Goal: Information Seeking & Learning: Learn about a topic

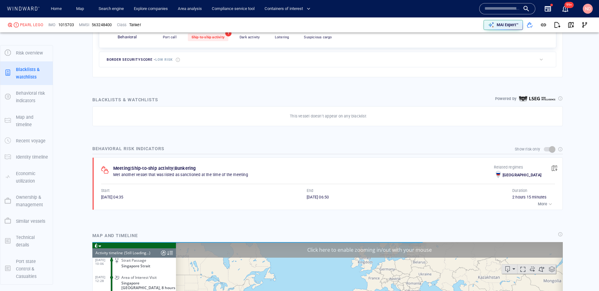
scroll to position [11219, 0]
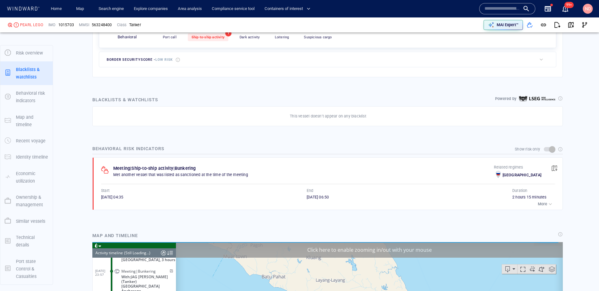
click at [543, 205] on p "More" at bounding box center [542, 204] width 9 height 6
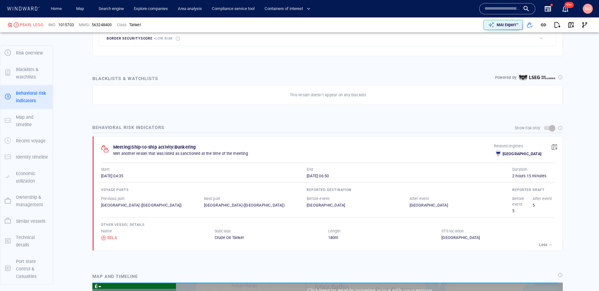
scroll to position [347, 0]
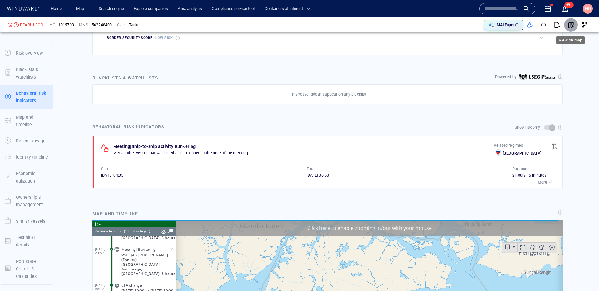
click at [572, 26] on span "button" at bounding box center [571, 25] width 6 height 6
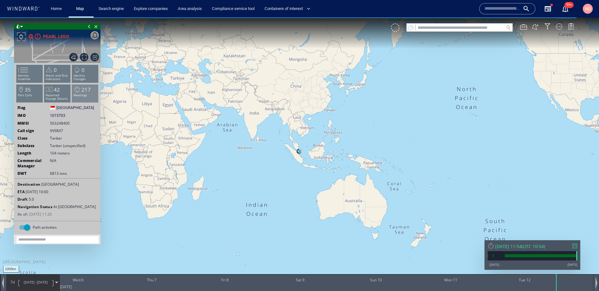
click at [89, 97] on li "217 Meetings" at bounding box center [85, 93] width 27 height 18
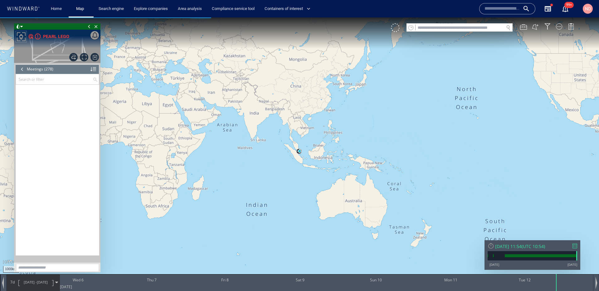
scroll to position [4598, 0]
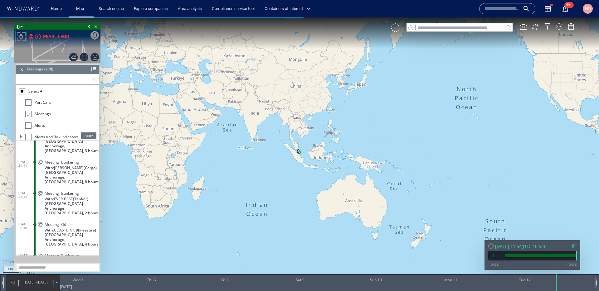
click at [56, 77] on input "text" at bounding box center [54, 79] width 77 height 10
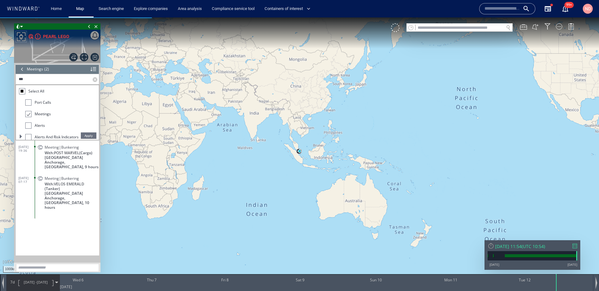
scroll to position [0, 0]
type input "*"
type input "****"
click at [67, 186] on div "27/06/25 04:35 Meeting|Bunkering With: BELA (Tanker) Singapore Anchorage, Singa…" at bounding box center [57, 198] width 83 height 115
click at [66, 157] on span "Singapore Anchorage, Singapore, 2 hours" at bounding box center [72, 162] width 55 height 14
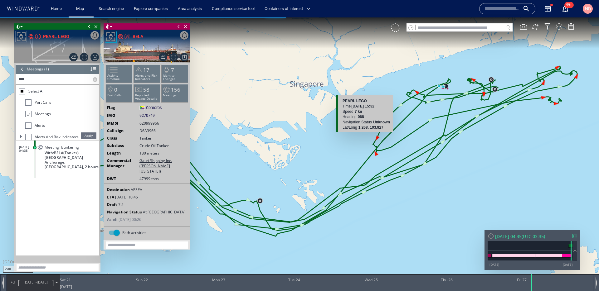
drag, startPoint x: 429, startPoint y: 119, endPoint x: 356, endPoint y: 137, distance: 74.8
click at [356, 137] on canvas "Map" at bounding box center [299, 151] width 599 height 268
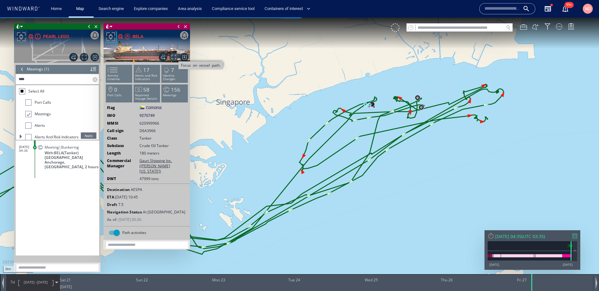
click at [173, 56] on span "Focus on vessel path." at bounding box center [173, 57] width 8 height 8
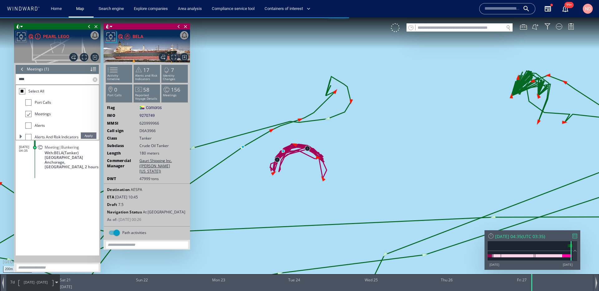
drag, startPoint x: 283, startPoint y: 198, endPoint x: 323, endPoint y: 181, distance: 44.2
click at [323, 181] on canvas "Map" at bounding box center [299, 151] width 599 height 268
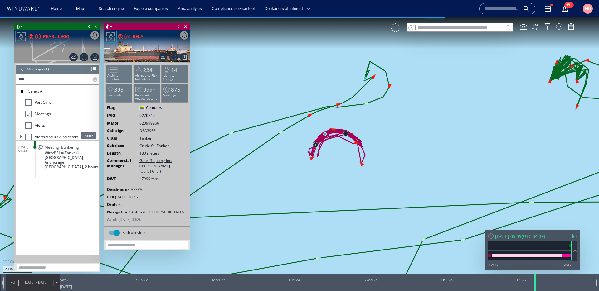
drag, startPoint x: 535, startPoint y: 285, endPoint x: 538, endPoint y: 284, distance: 3.5
click at [538, 284] on div at bounding box center [536, 282] width 6 height 17
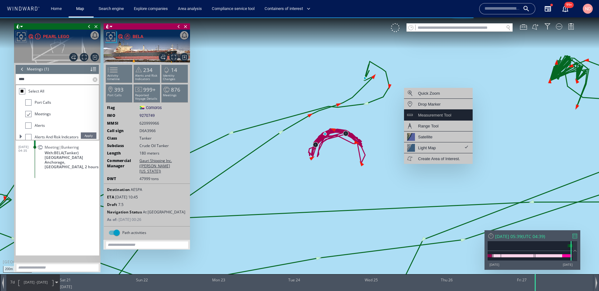
click at [437, 117] on div "Measurement Tool" at bounding box center [434, 115] width 33 height 8
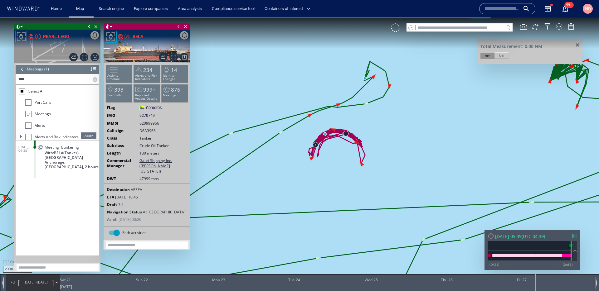
click at [505, 56] on div "km" at bounding box center [501, 55] width 14 height 6
click at [363, 79] on canvas "Map" at bounding box center [299, 151] width 599 height 268
click at [329, 133] on canvas "Map" at bounding box center [299, 151] width 599 height 268
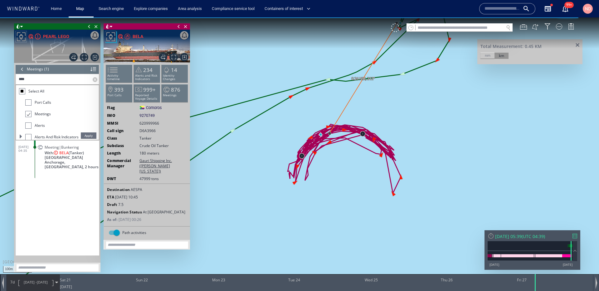
click at [23, 70] on div at bounding box center [22, 69] width 7 height 9
